Goal: Transaction & Acquisition: Purchase product/service

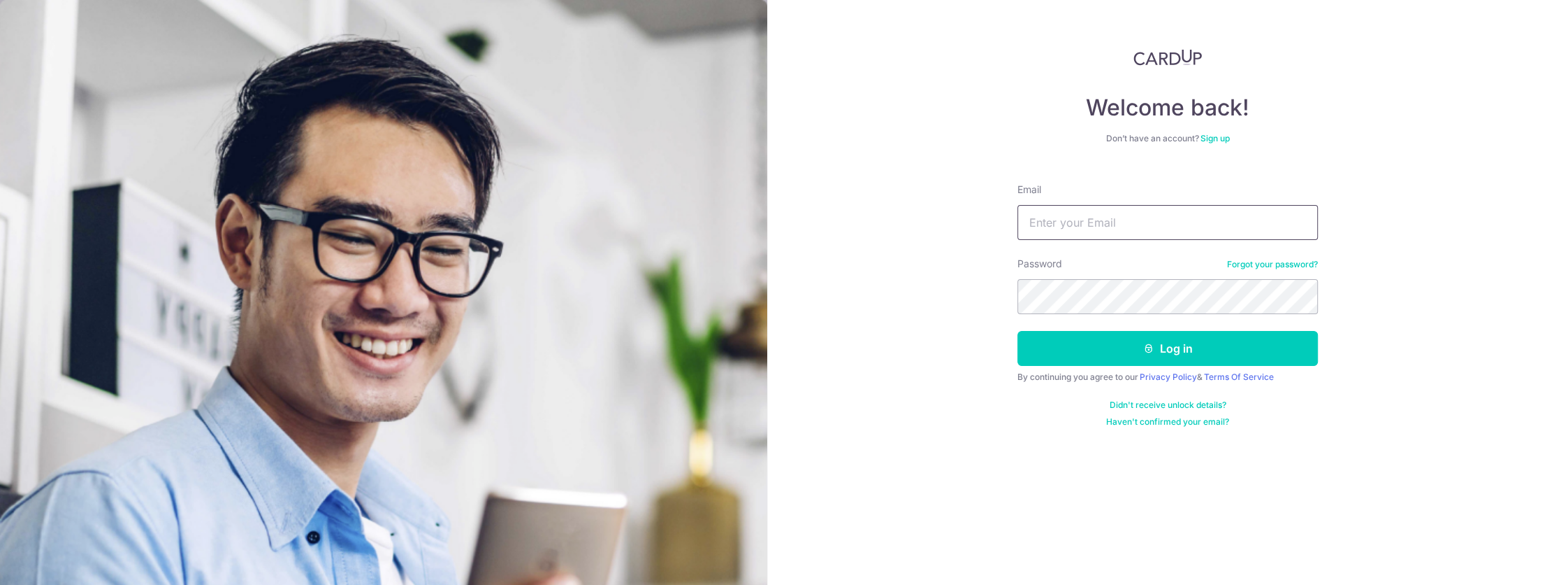
click at [1171, 220] on input "Email" at bounding box center [1167, 222] width 300 height 35
type input "[EMAIL_ADDRESS][DOMAIN_NAME]"
click at [1017, 331] on button "Log in" at bounding box center [1167, 348] width 300 height 35
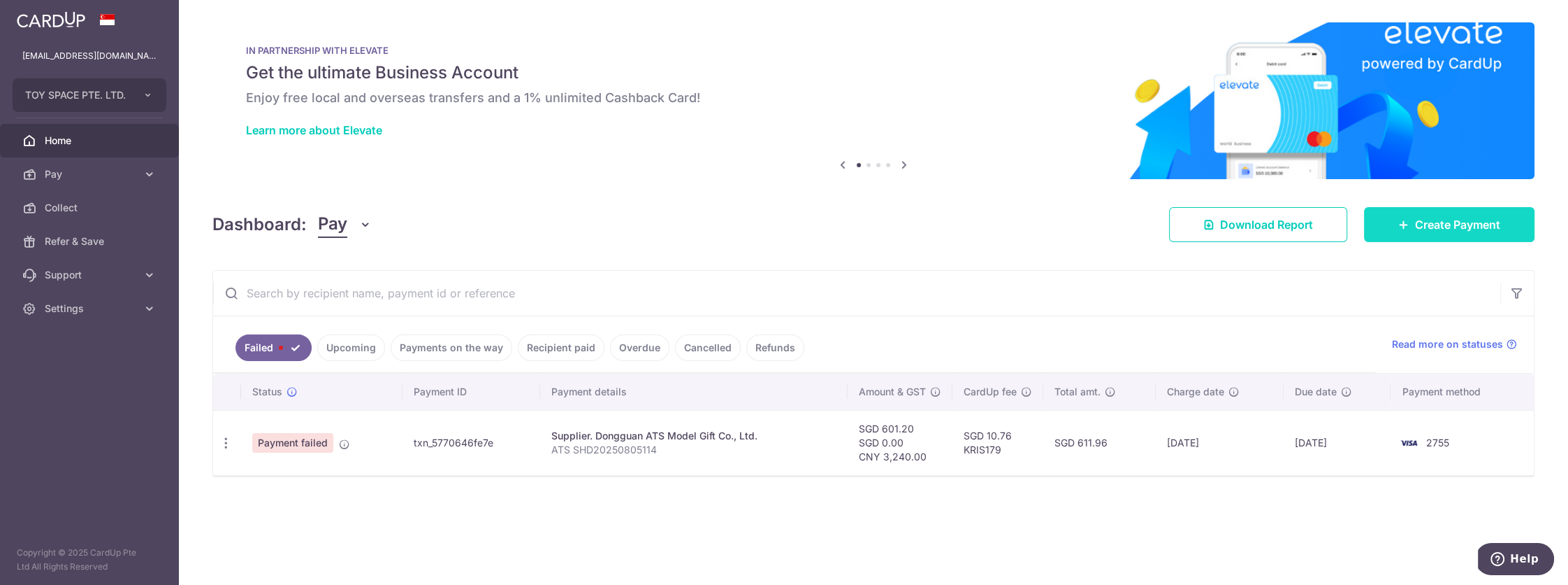
click at [1425, 217] on span "Create Payment" at bounding box center [1457, 225] width 85 height 17
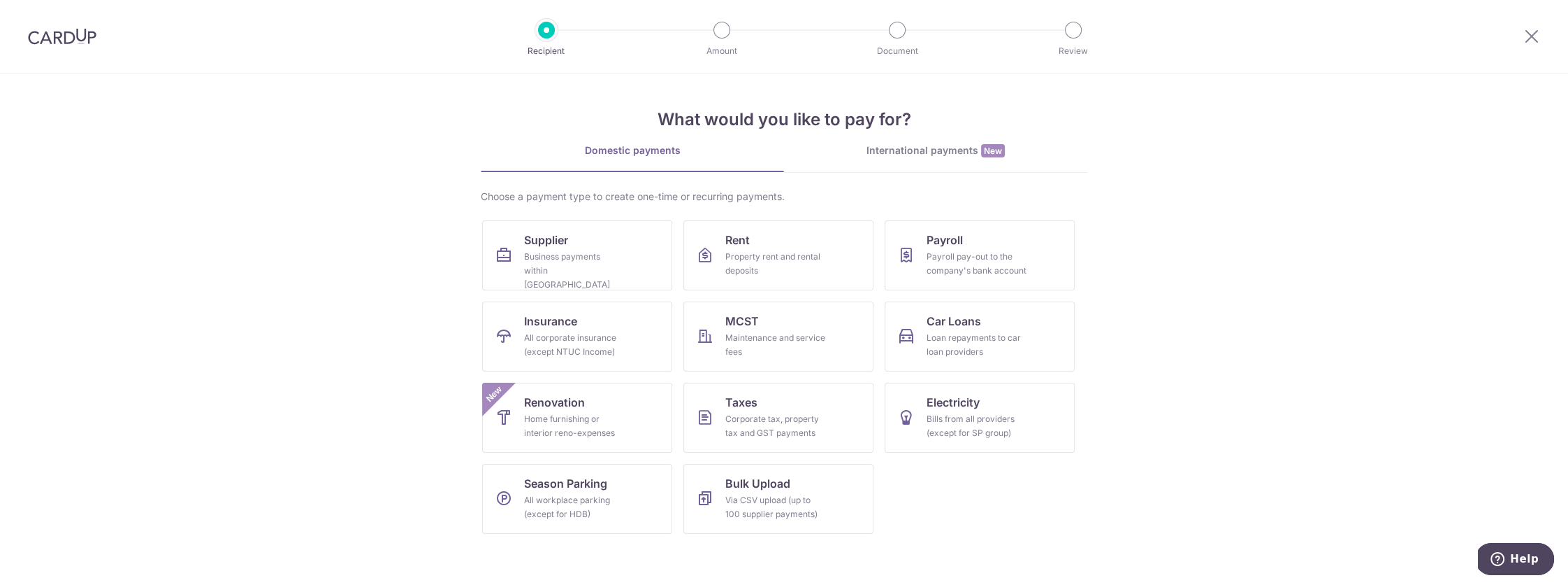
click at [973, 152] on div "International payments New" at bounding box center [935, 151] width 303 height 15
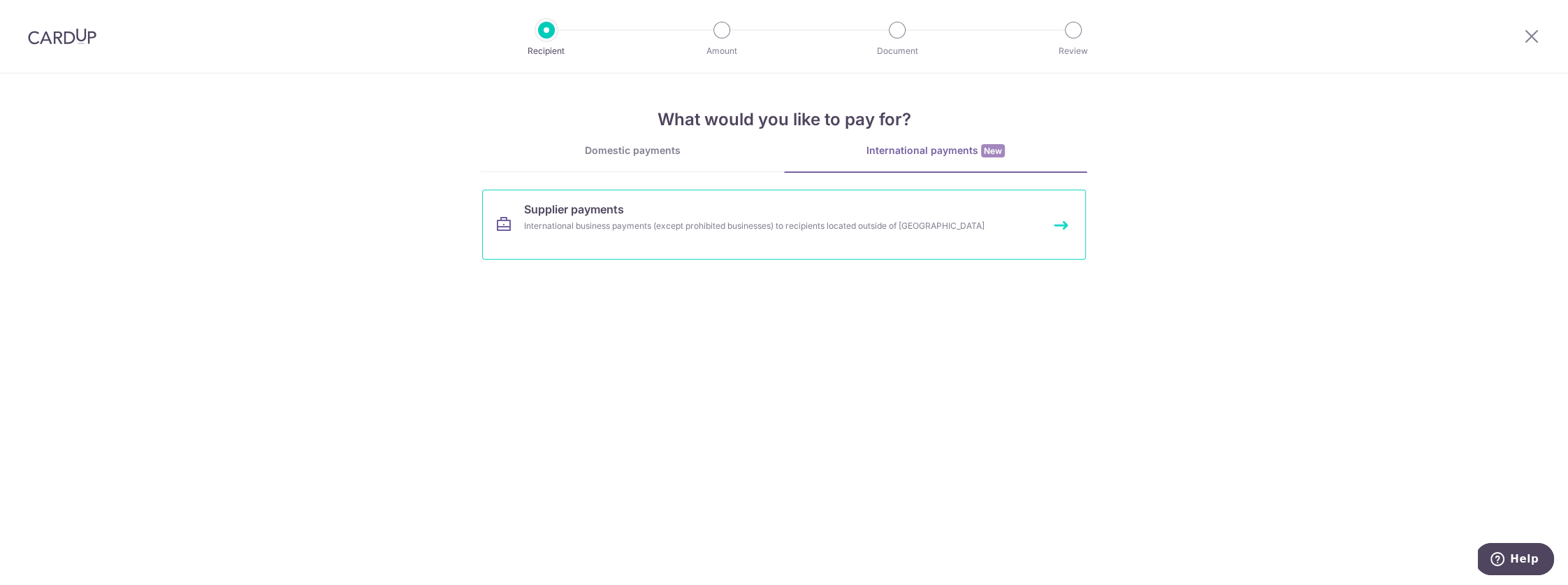
click at [724, 215] on link "Supplier payments International business payments (except prohibited businesses…" at bounding box center [783, 224] width 604 height 70
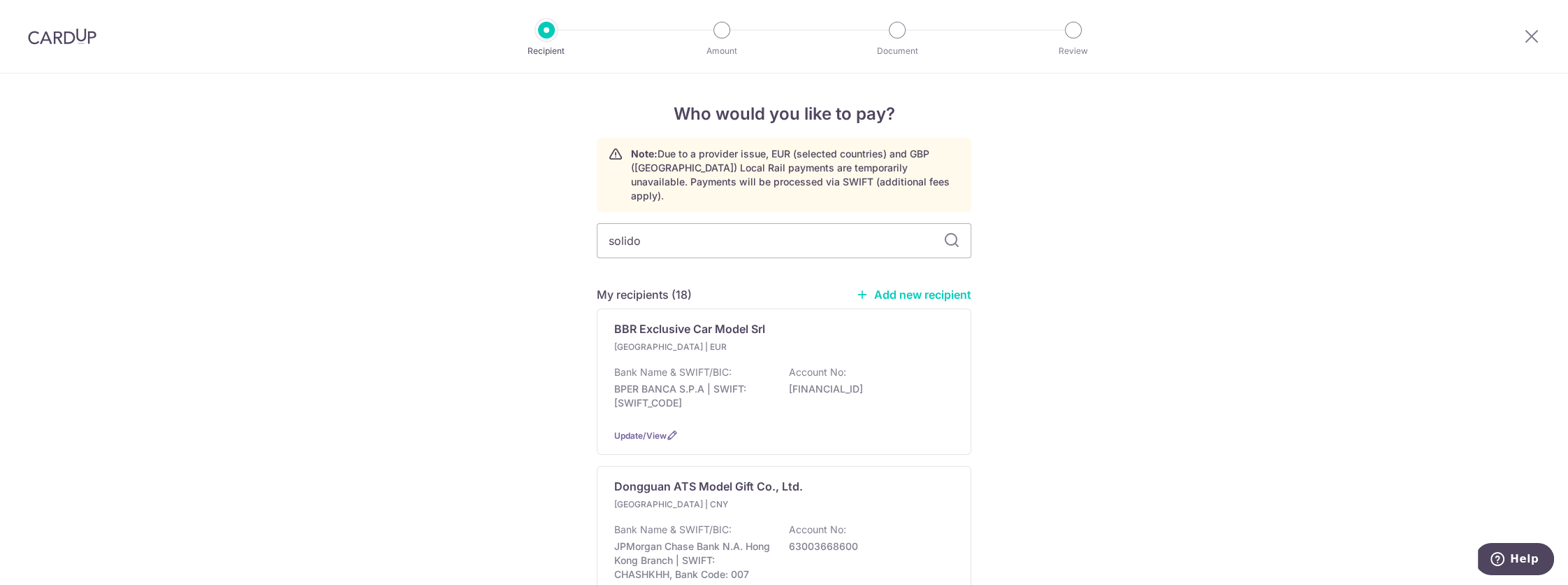
type input "solido"
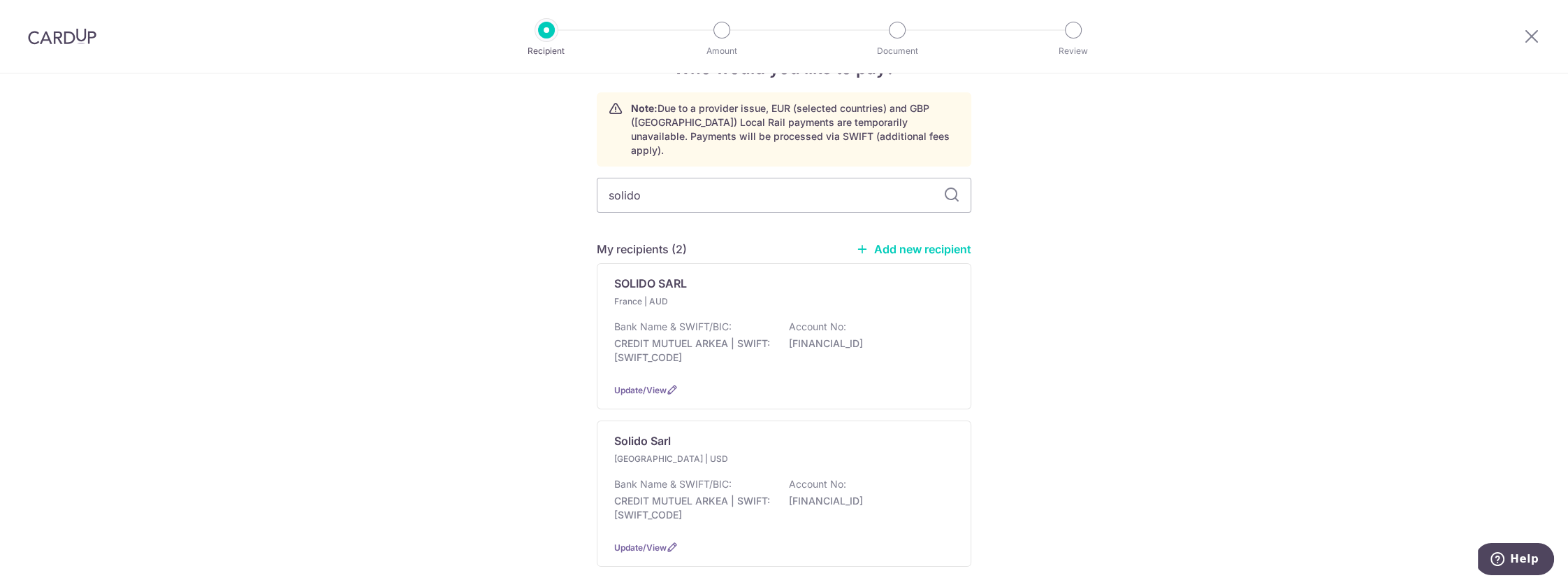
scroll to position [57, 0]
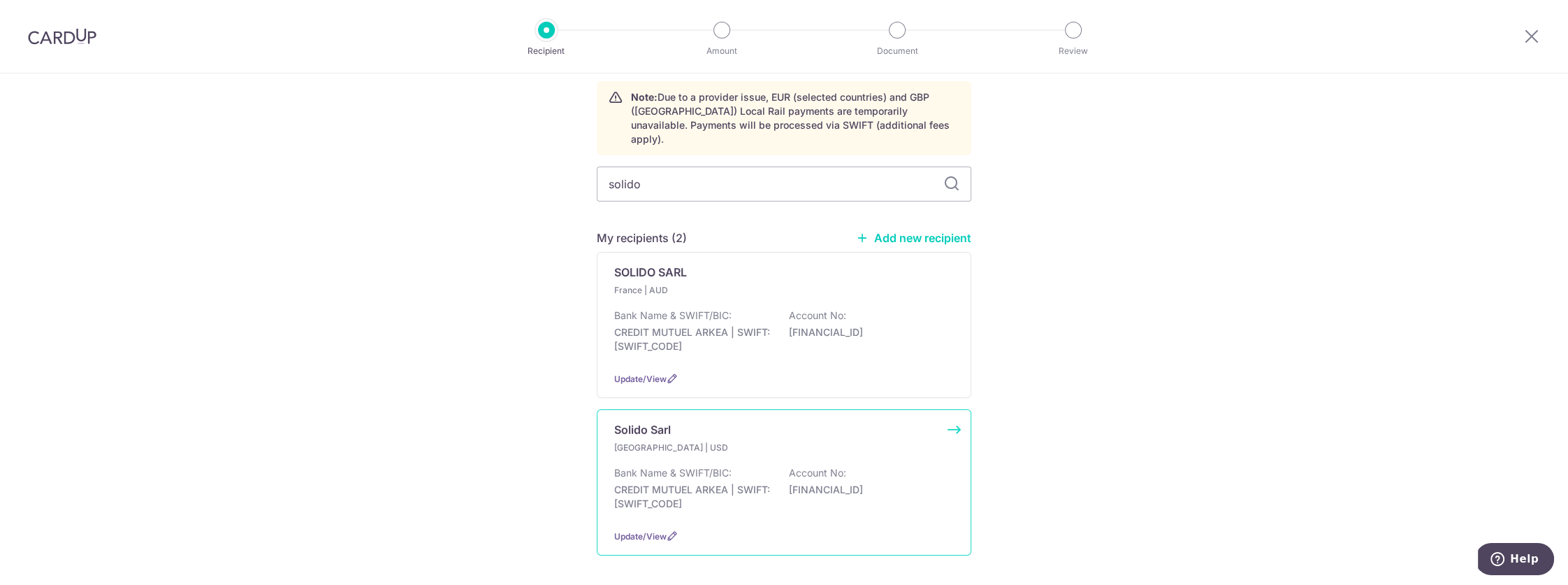
click at [780, 490] on div "Bank Name & SWIFT/BIC: CREDIT MUTUEL ARKEA | SWIFT: CMBRFR2BXXX Account No: FR7…" at bounding box center [784, 491] width 340 height 52
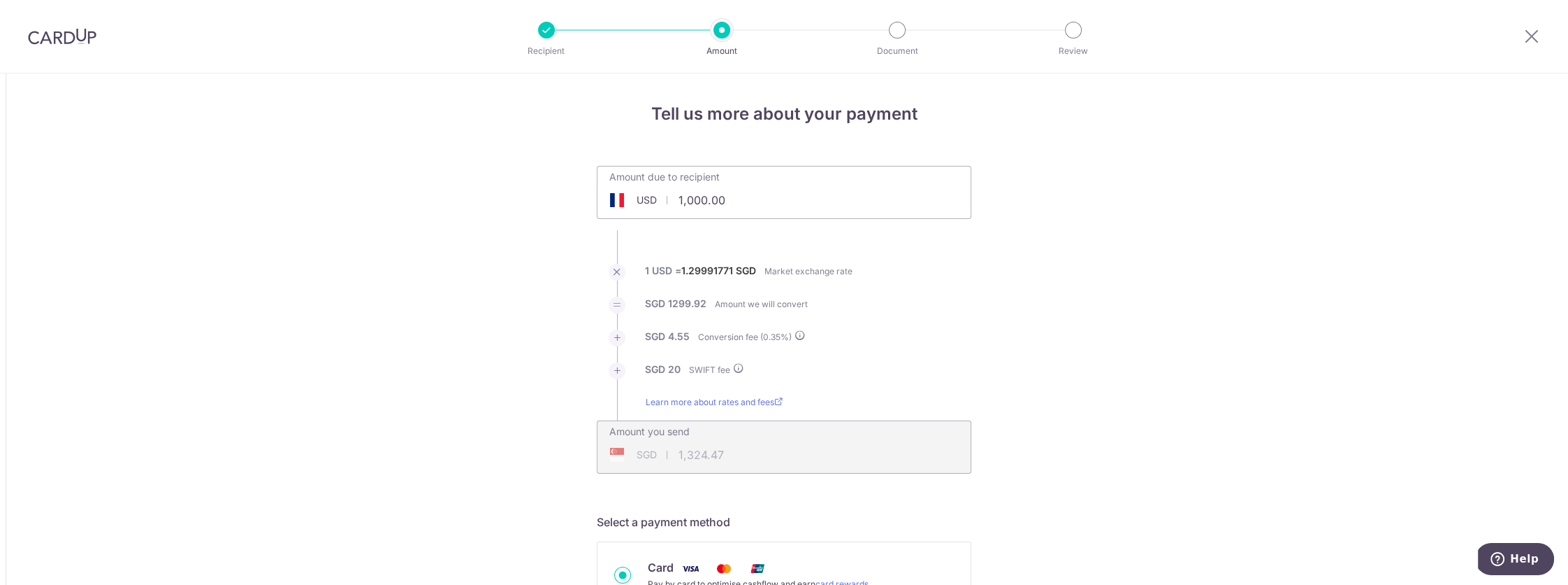
click at [707, 197] on input "1,000.00" at bounding box center [706, 200] width 216 height 32
paste input "3314,8"
type input "331,480.00"
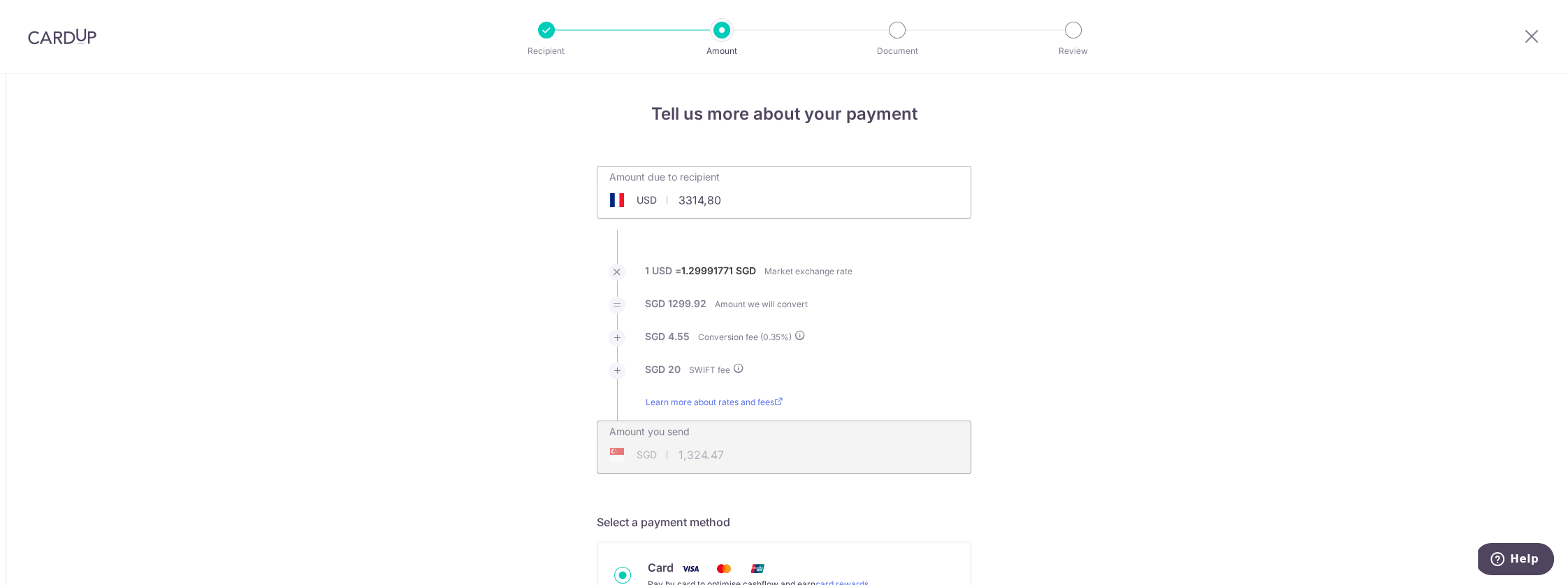
type input "432,423.00"
click at [699, 198] on input "331,480.00" at bounding box center [706, 200] width 216 height 32
type input "3,314.80"
type input "4,344.03"
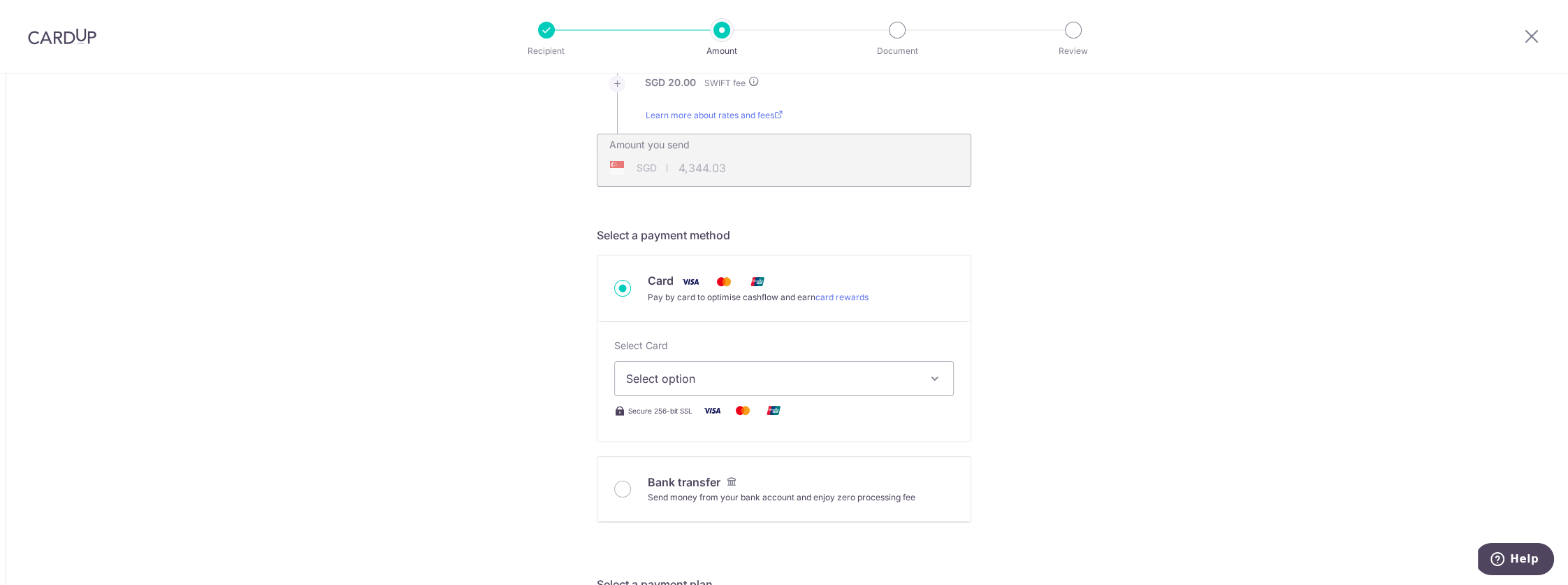
scroll to position [286, 0]
click at [821, 396] on div "Select Card Select option Add credit card Your Cards **** 2755 **** 4953 **** 3…" at bounding box center [784, 378] width 340 height 80
click at [817, 387] on button "Select option" at bounding box center [784, 378] width 340 height 35
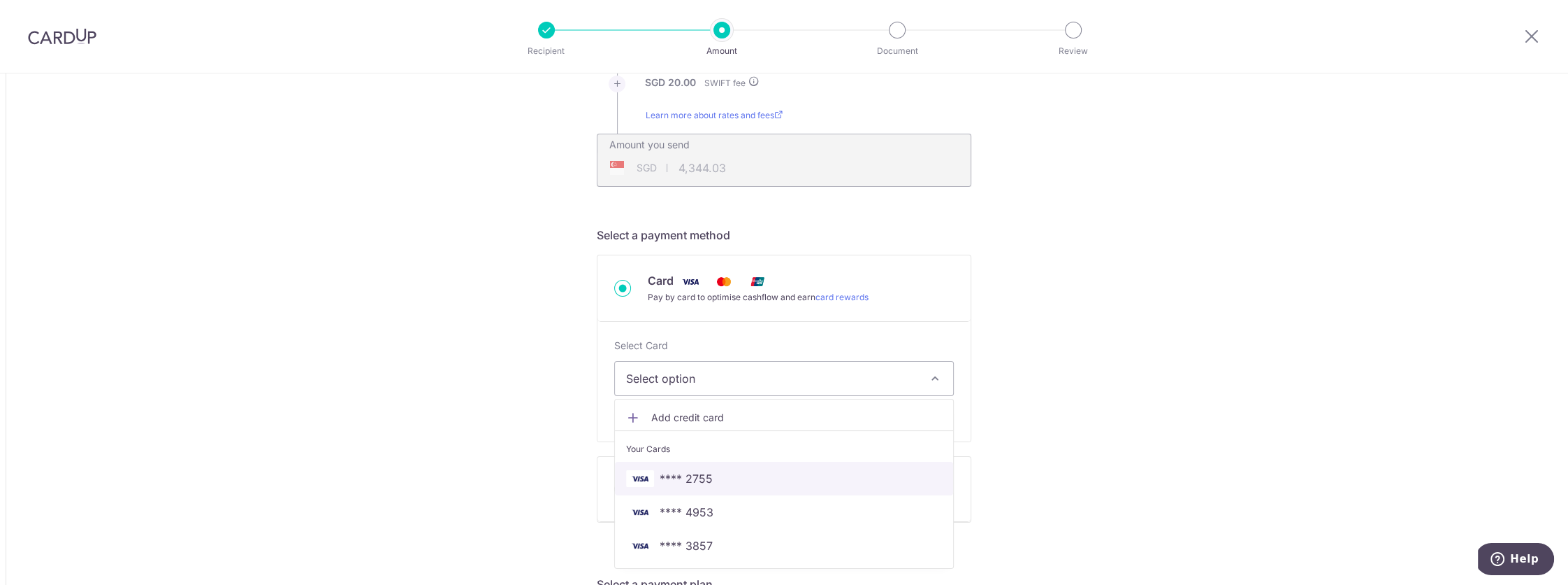
drag, startPoint x: 659, startPoint y: 471, endPoint x: 1065, endPoint y: 382, distance: 415.6
click at [659, 471] on span "**** 2755" at bounding box center [686, 478] width 53 height 17
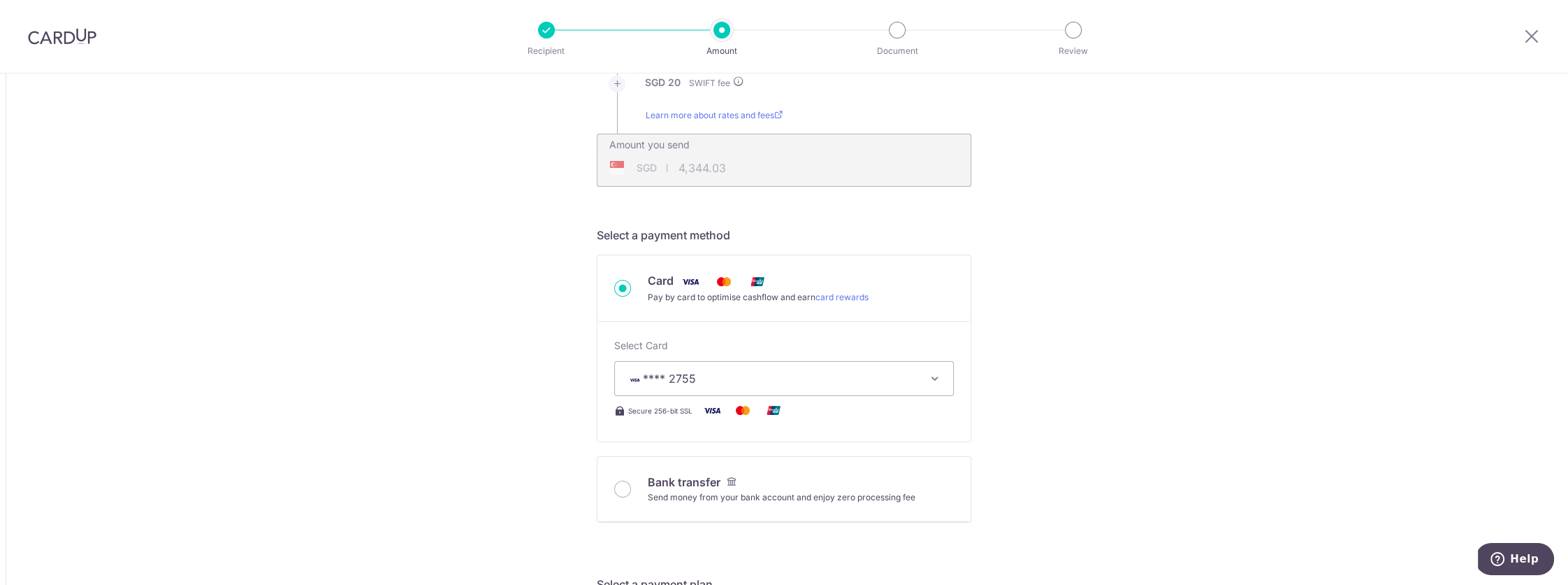
type input "3,314.80"
type input "4,344.01"
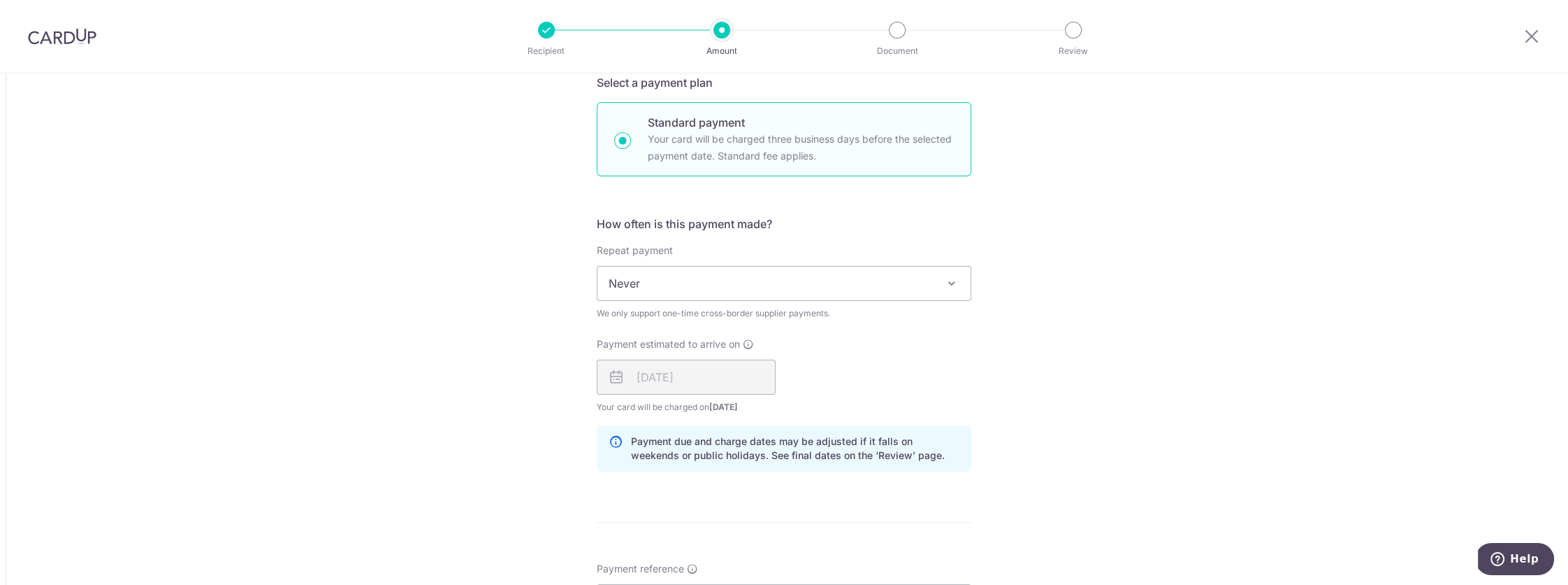
scroll to position [1127, 0]
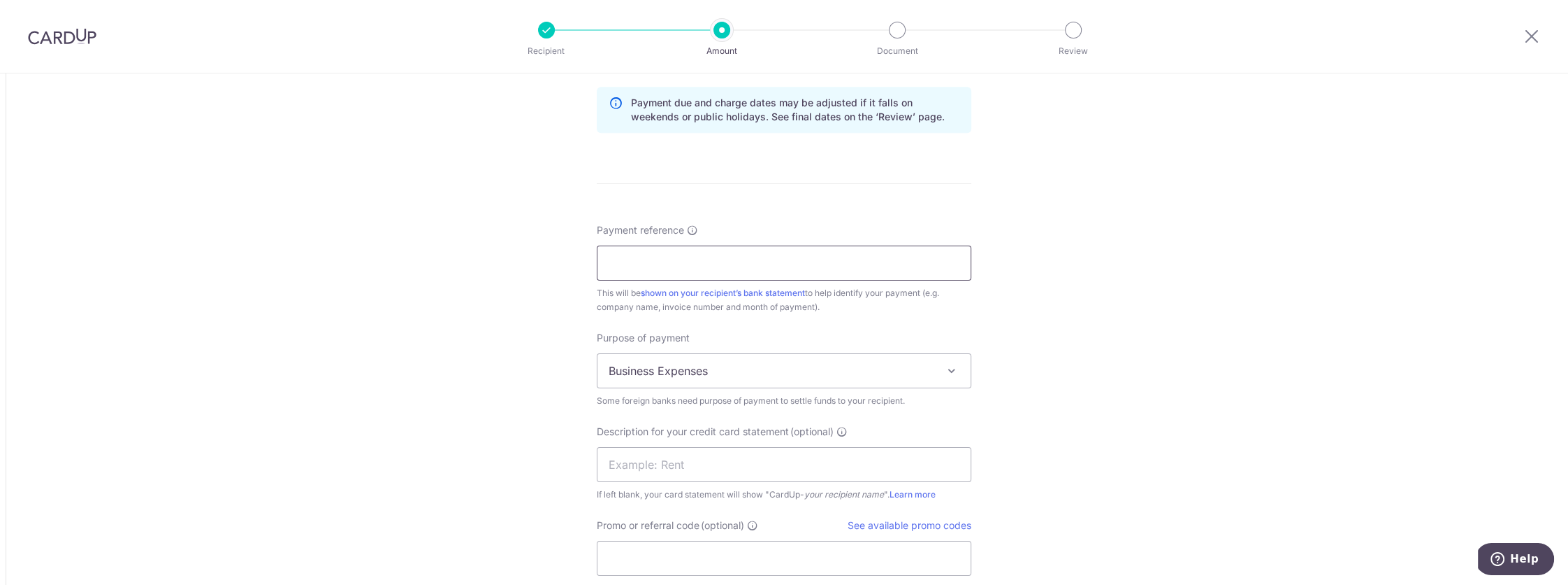
click at [700, 251] on input "Payment reference" at bounding box center [784, 263] width 375 height 35
paste input "3314,80"
type input "3314,80"
paste input "202507 TH"
type input "Soldio 202507 TH"
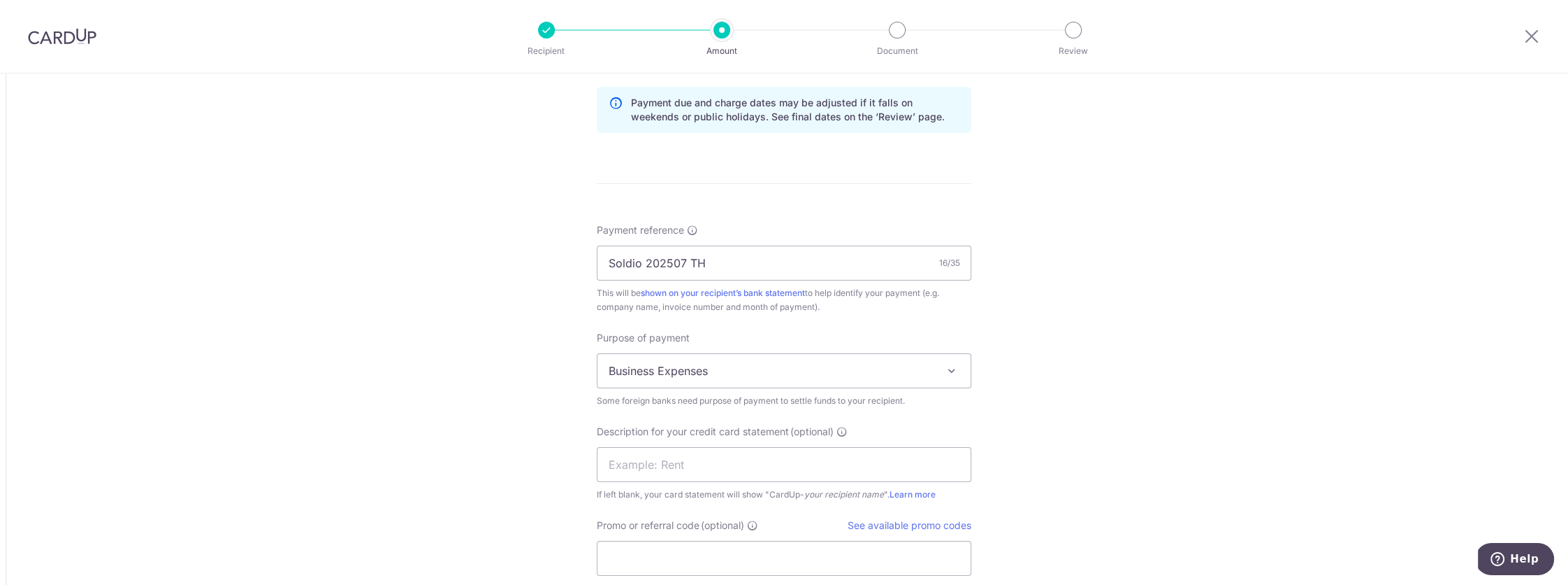
click at [788, 371] on span "Business Expenses" at bounding box center [784, 370] width 373 height 34
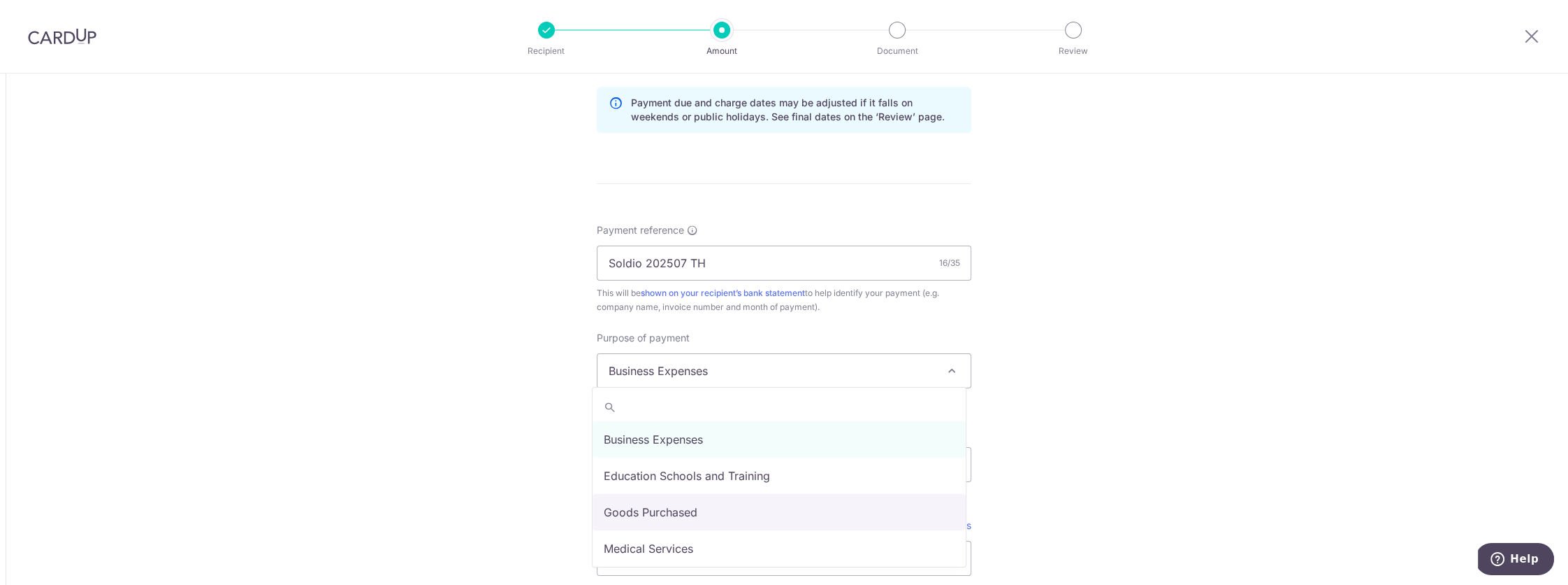
drag, startPoint x: 654, startPoint y: 504, endPoint x: 668, endPoint y: 488, distance: 21.3
select select "Goods Purchased"
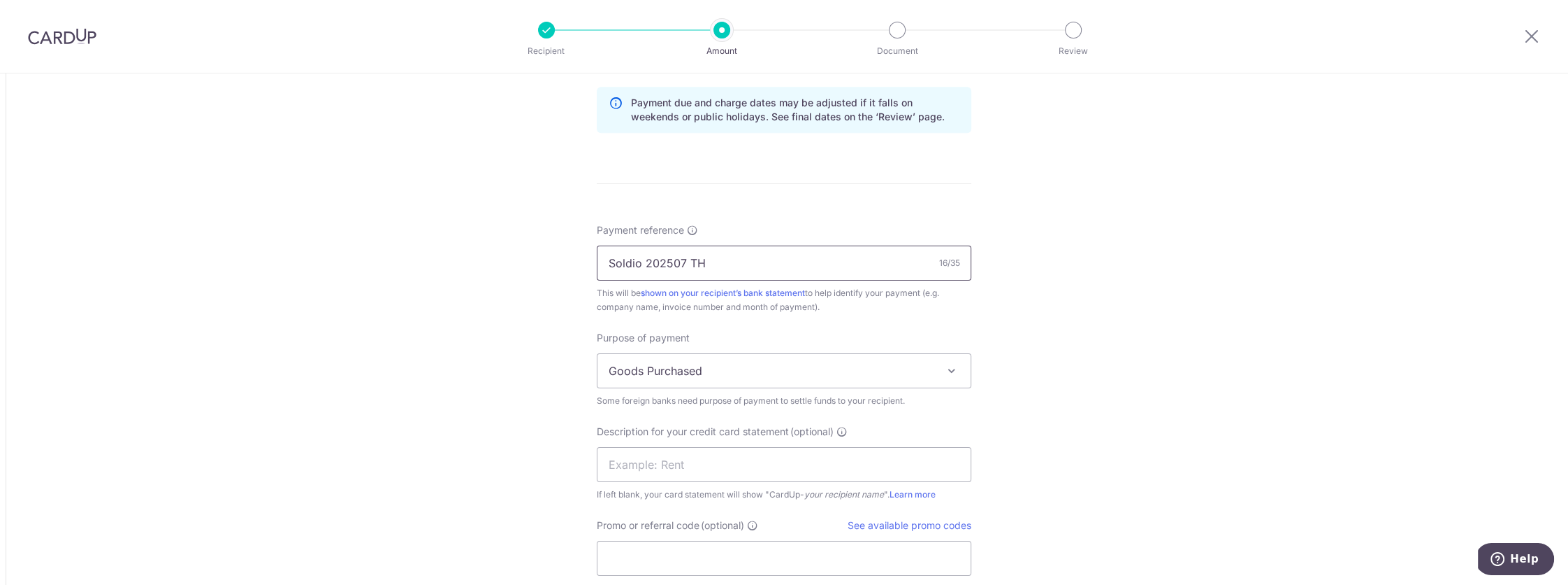
drag, startPoint x: 724, startPoint y: 251, endPoint x: 513, endPoint y: 216, distance: 213.9
drag, startPoint x: 697, startPoint y: 261, endPoint x: 469, endPoint y: 244, distance: 228.6
click at [684, 447] on input "text" at bounding box center [784, 464] width 375 height 35
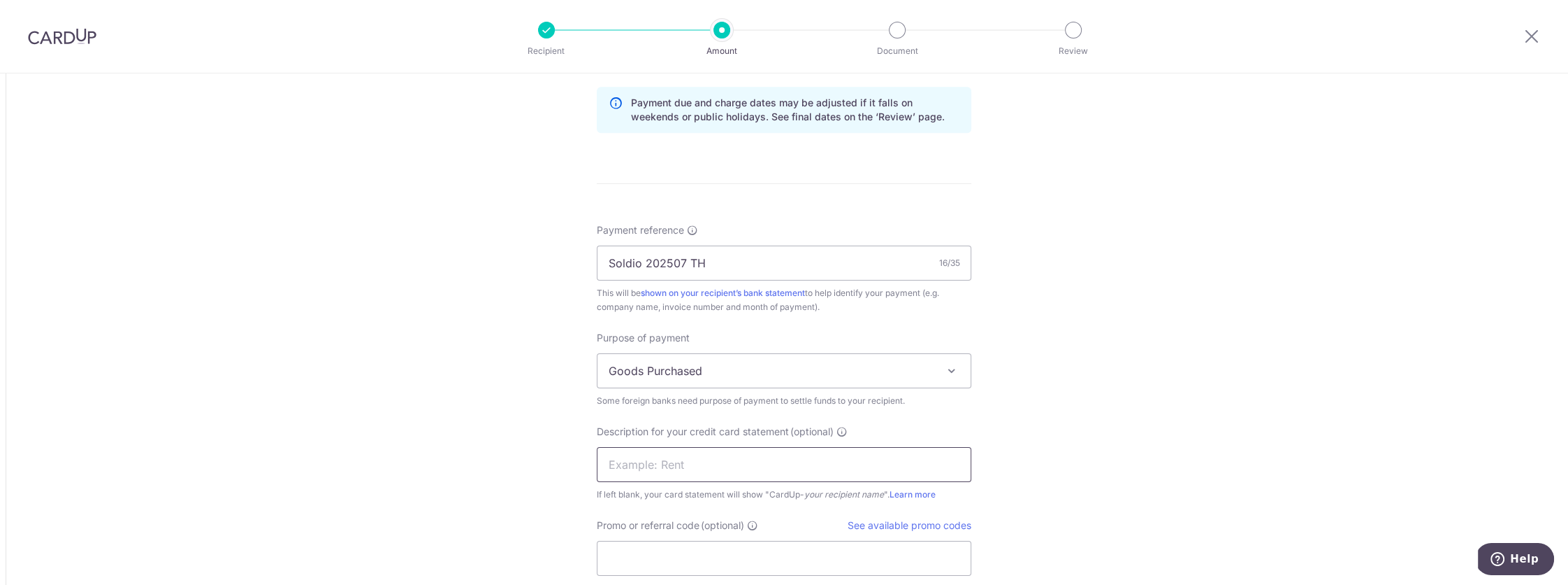
paste input "Soldio 202507 T"
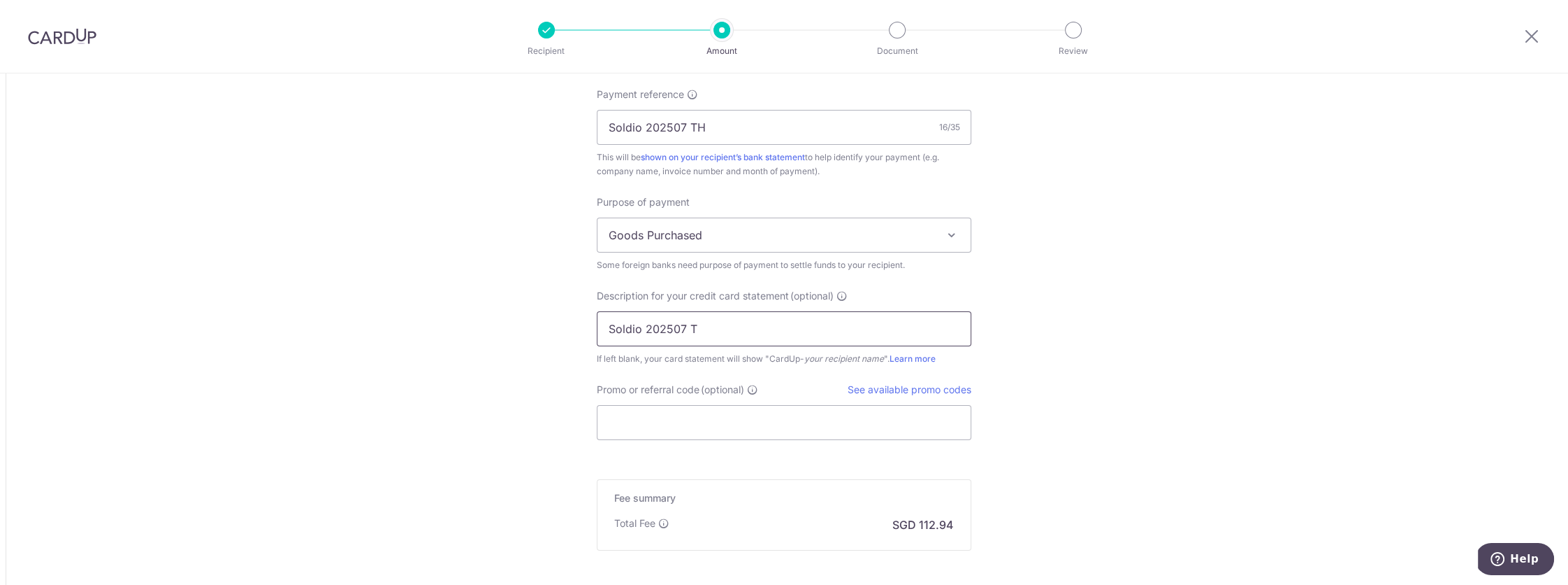
scroll to position [1402, 0]
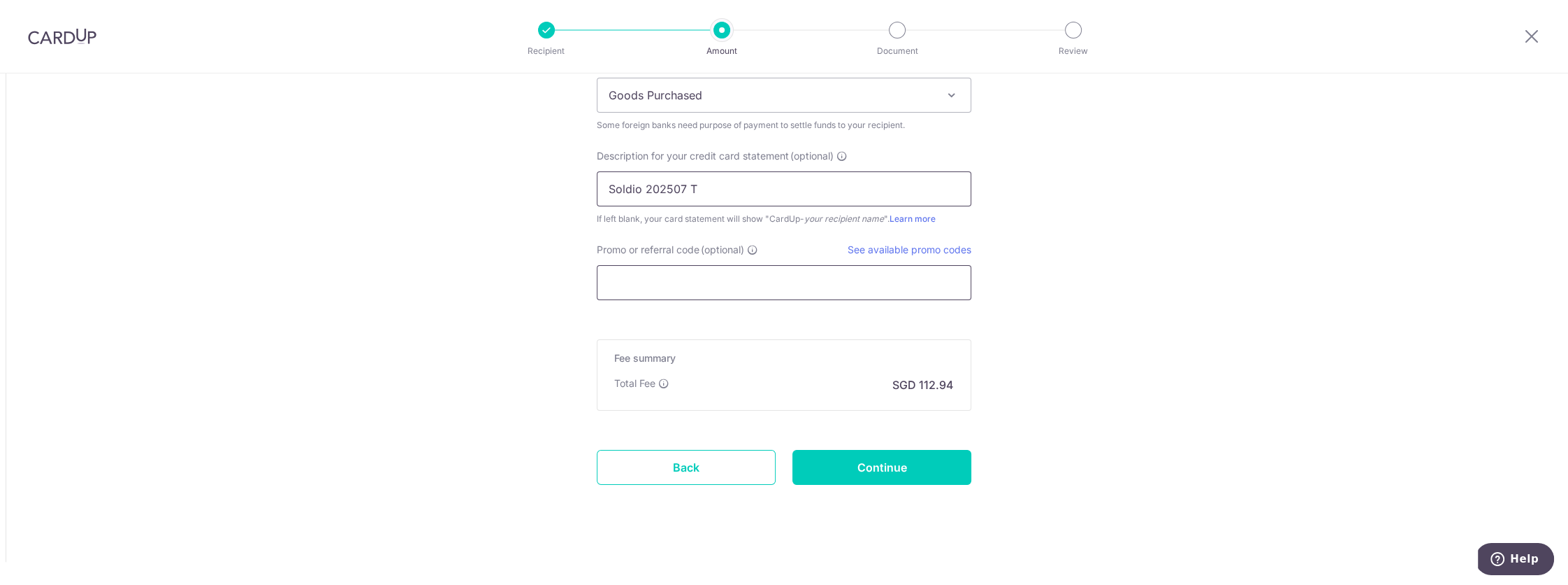
type input "Soldio 202507 T"
click at [853, 286] on input "Promo or referral code (optional)" at bounding box center [784, 282] width 375 height 35
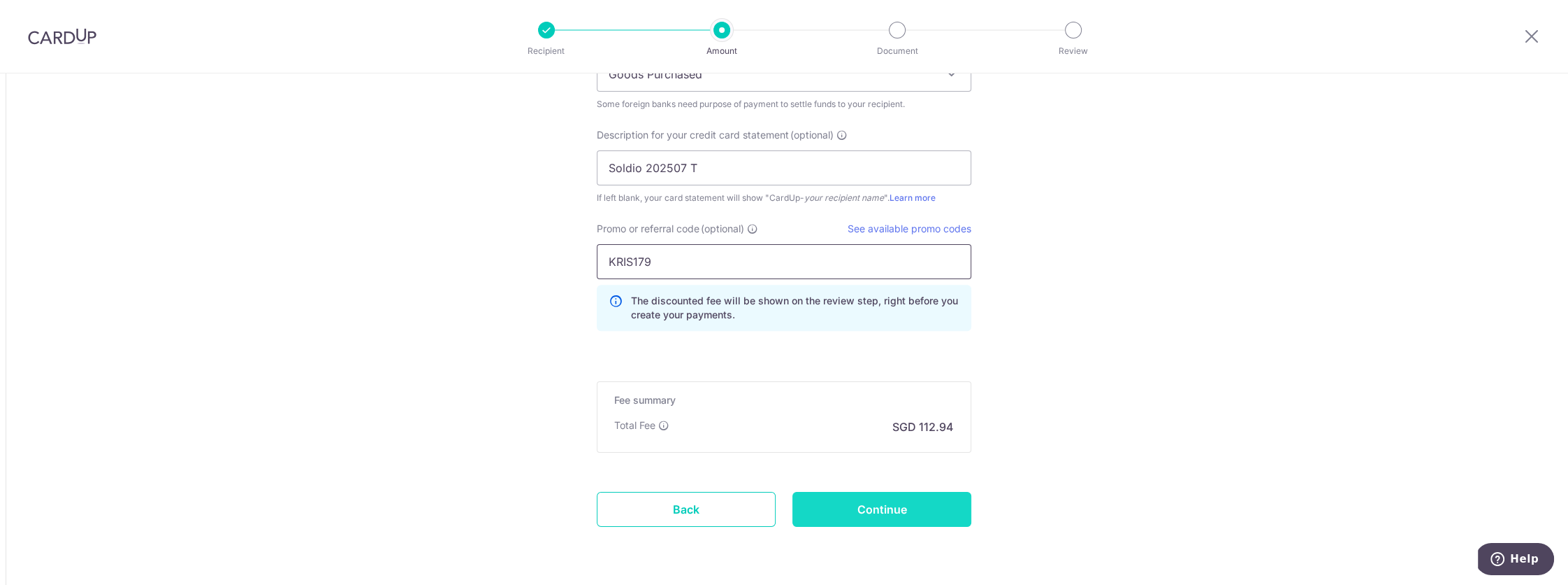
scroll to position [1463, 0]
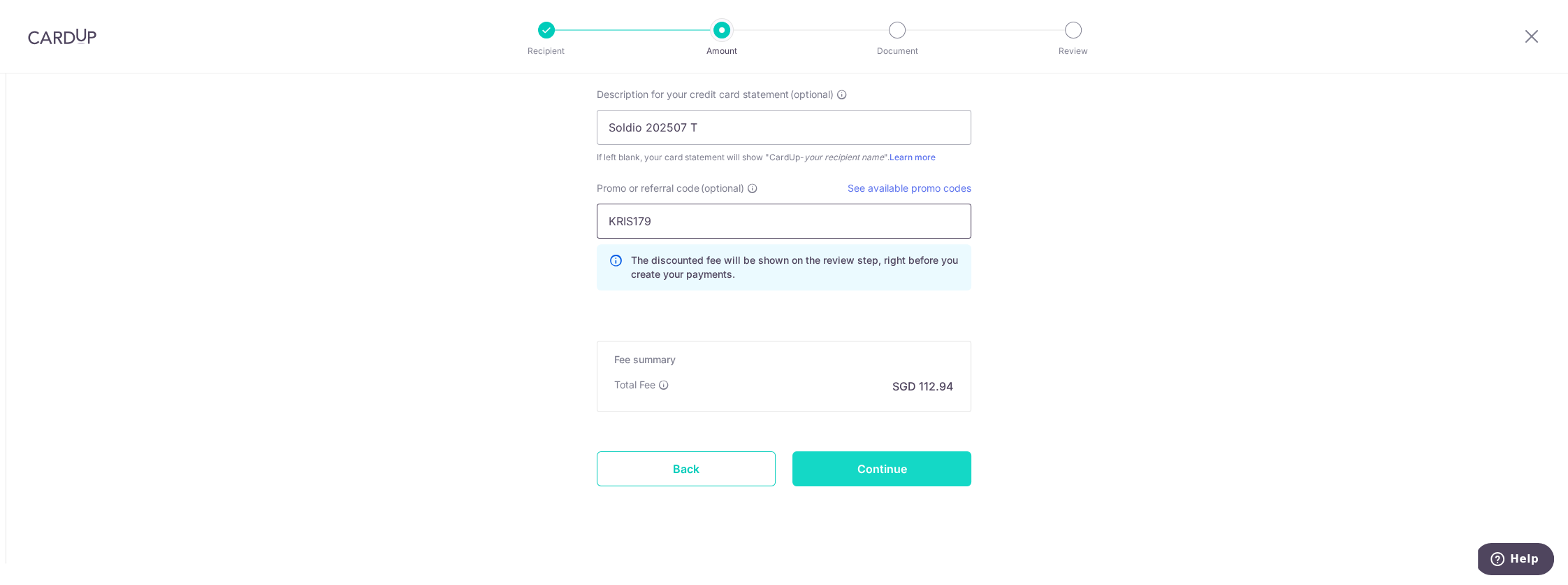
type input "KRIS179"
click at [897, 466] on input "Continue" at bounding box center [881, 468] width 179 height 35
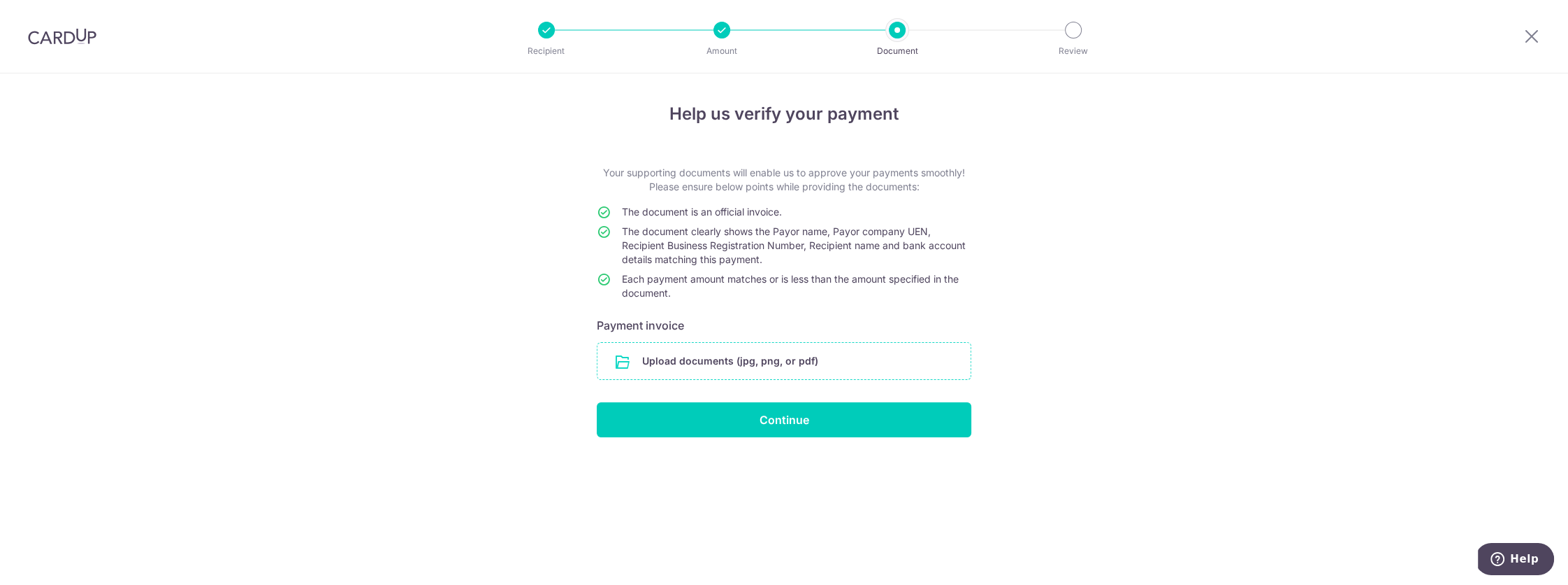
click at [810, 359] on input "file" at bounding box center [784, 361] width 373 height 36
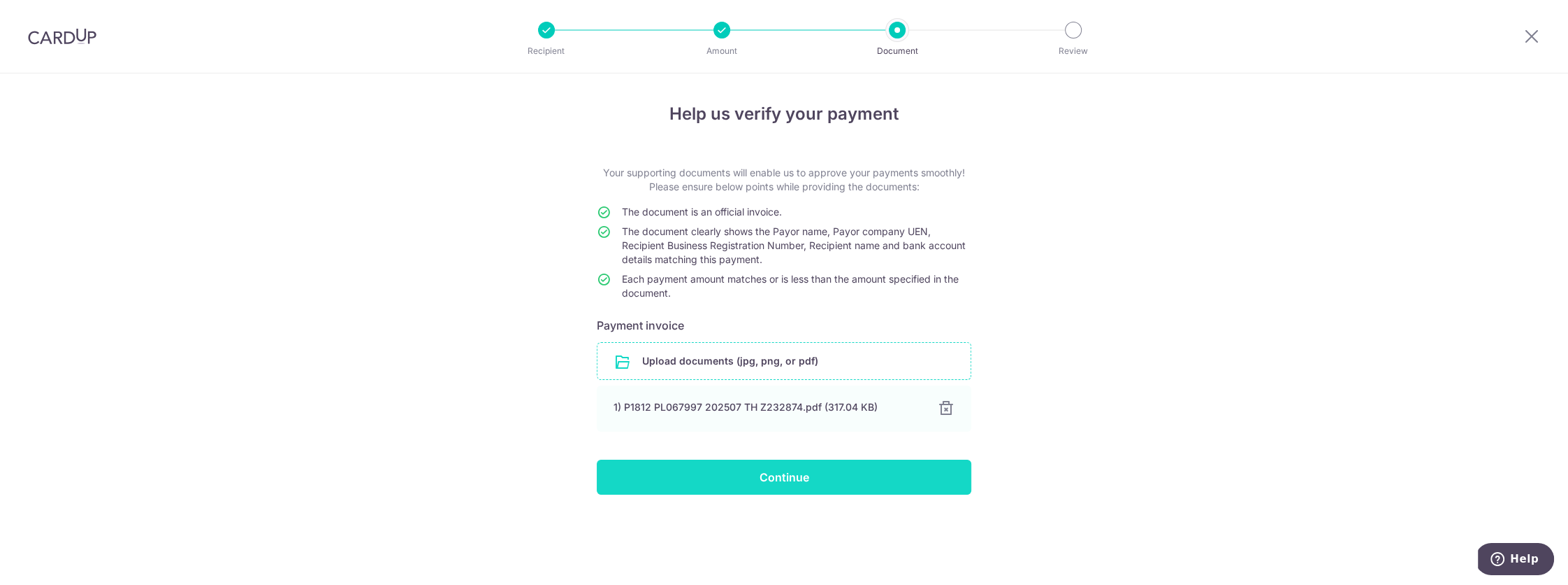
click at [829, 469] on input "Continue" at bounding box center [784, 476] width 375 height 35
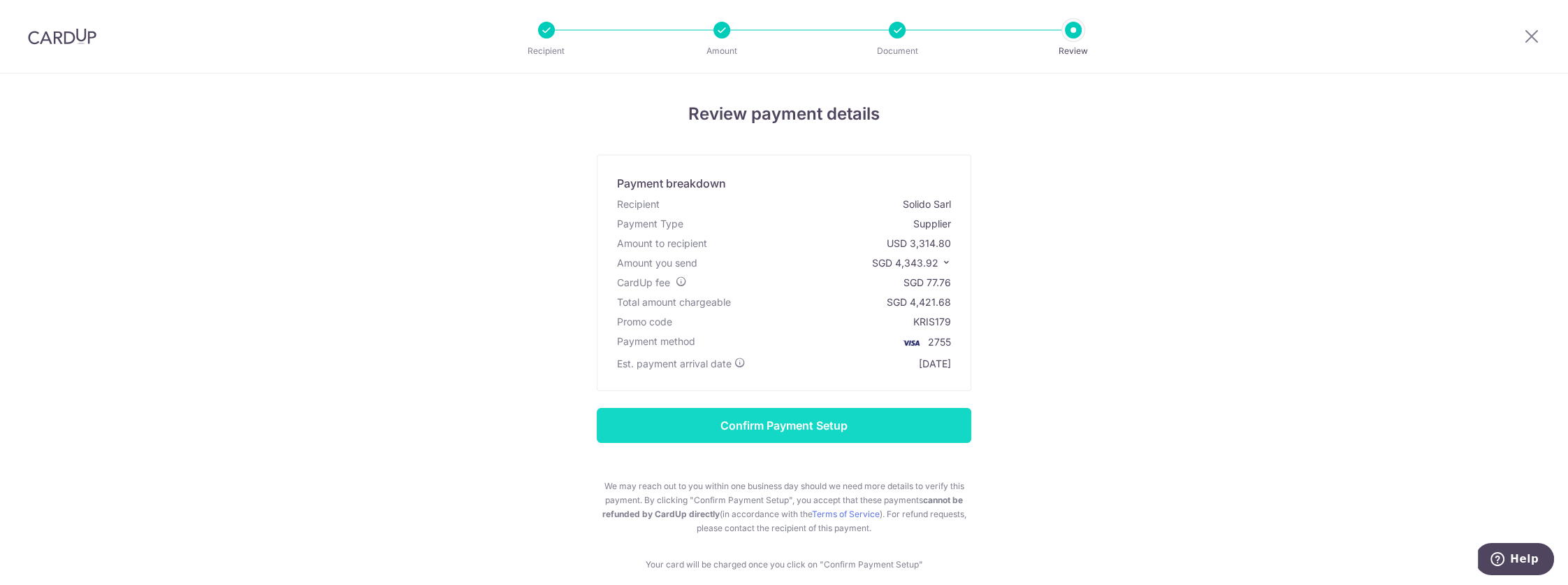
click at [802, 432] on input "Confirm Payment Setup" at bounding box center [784, 424] width 375 height 35
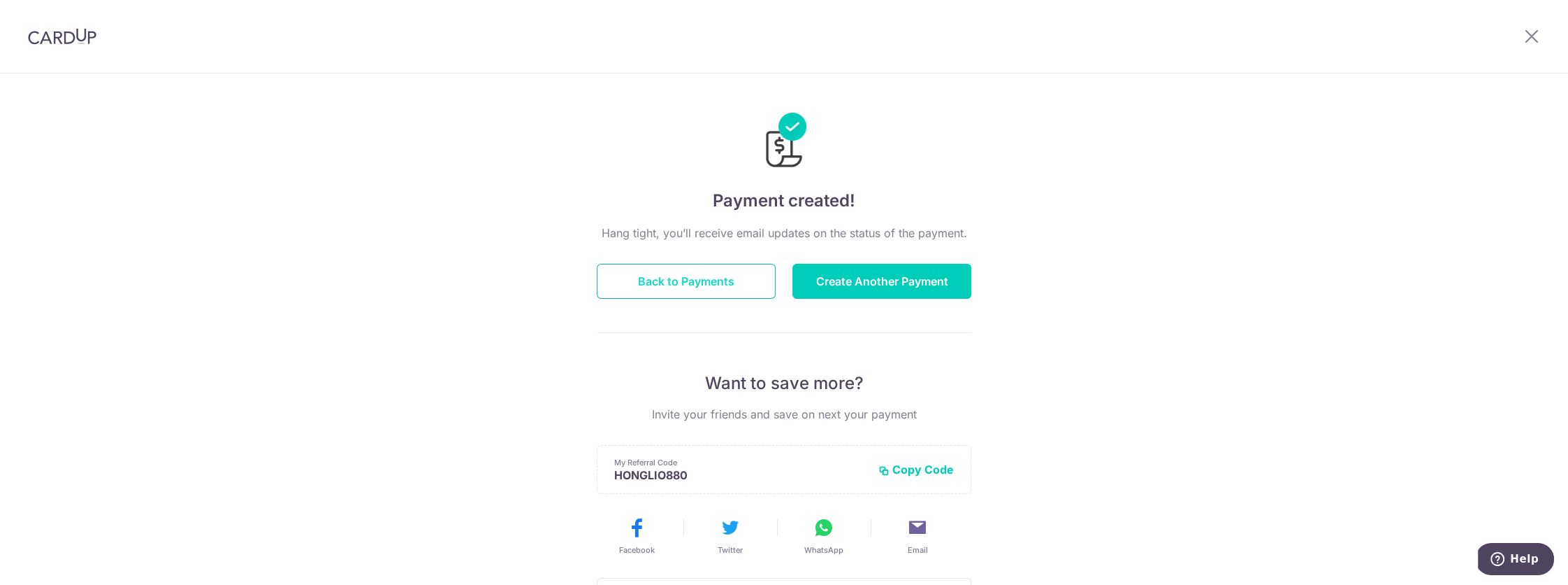
click at [741, 289] on button "Back to Payments" at bounding box center [686, 281] width 179 height 35
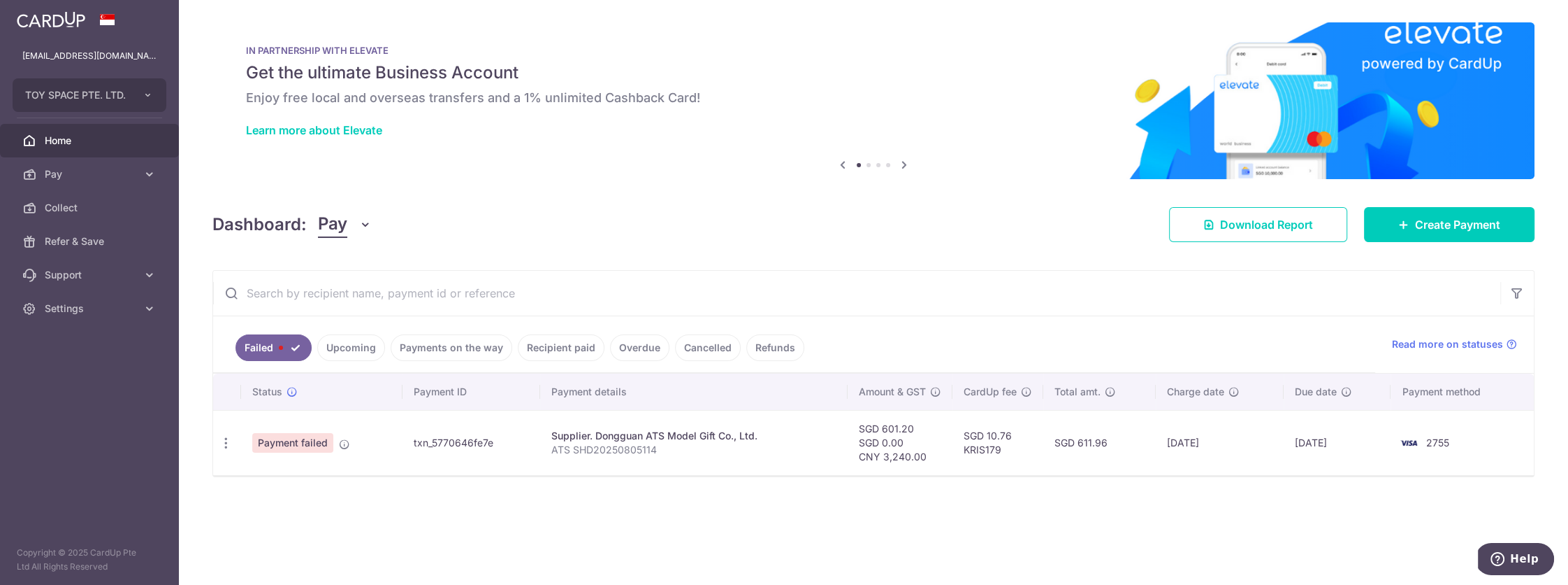
click at [455, 349] on link "Payments on the way" at bounding box center [452, 348] width 122 height 26
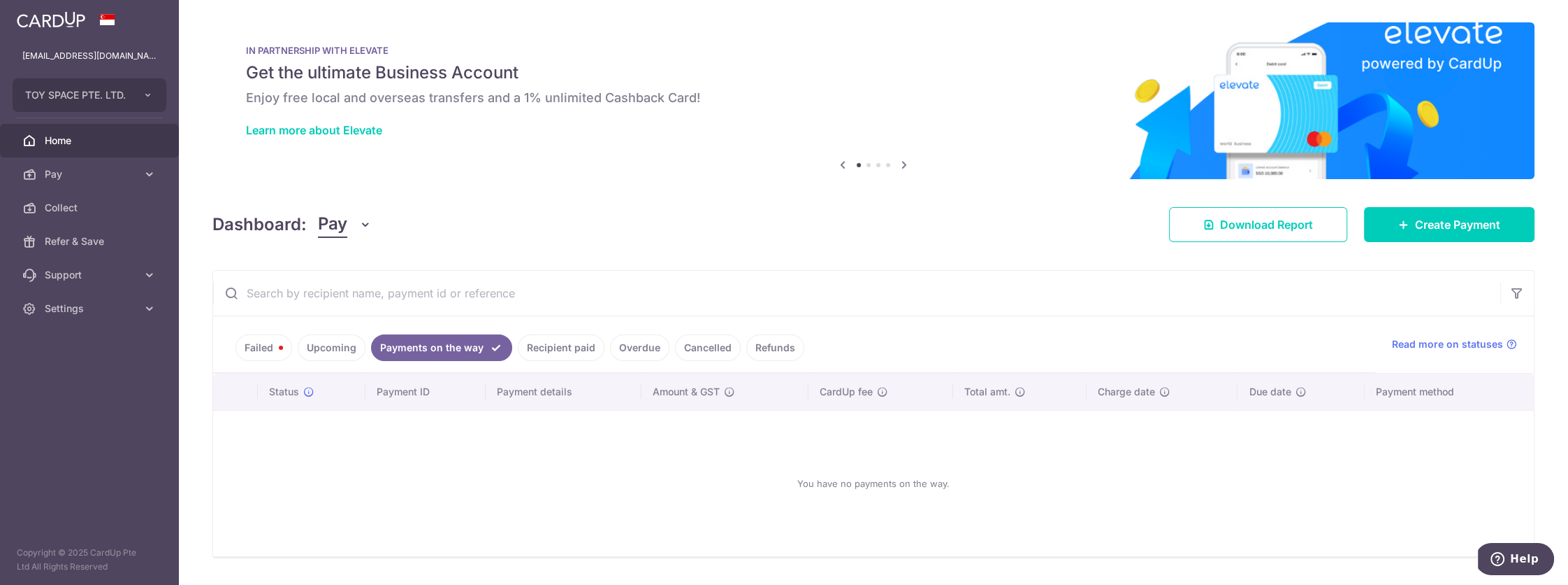
click at [349, 335] on link "Upcoming" at bounding box center [332, 348] width 68 height 26
